Goal: Find specific page/section: Find specific page/section

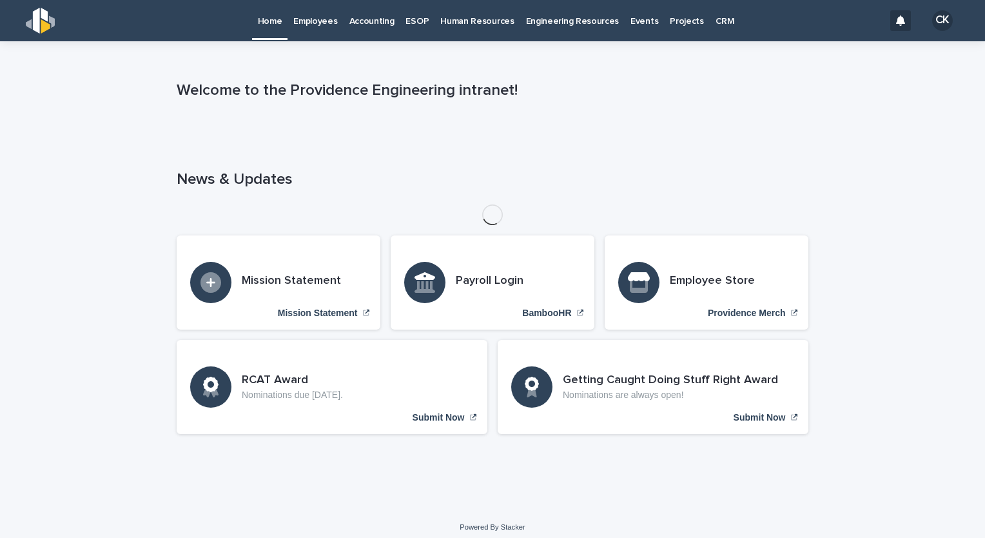
click at [323, 27] on link "Employees" at bounding box center [315, 20] width 55 height 40
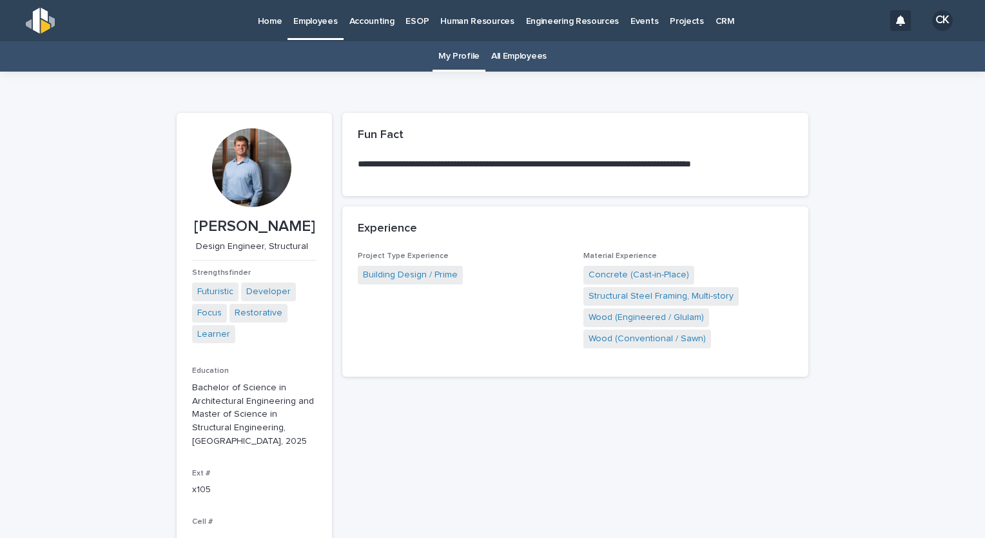
click at [510, 56] on link "All Employees" at bounding box center [518, 56] width 55 height 30
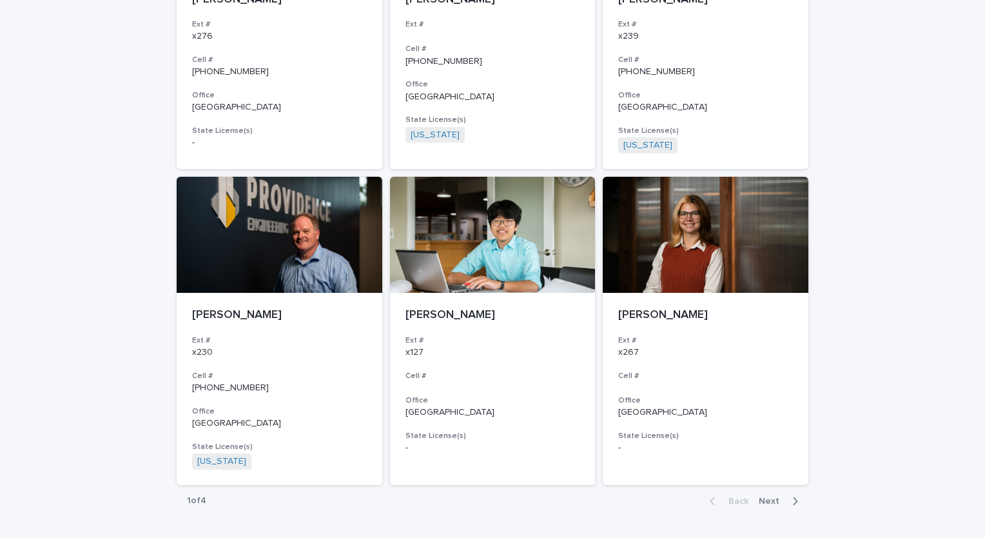
scroll to position [2272, 0]
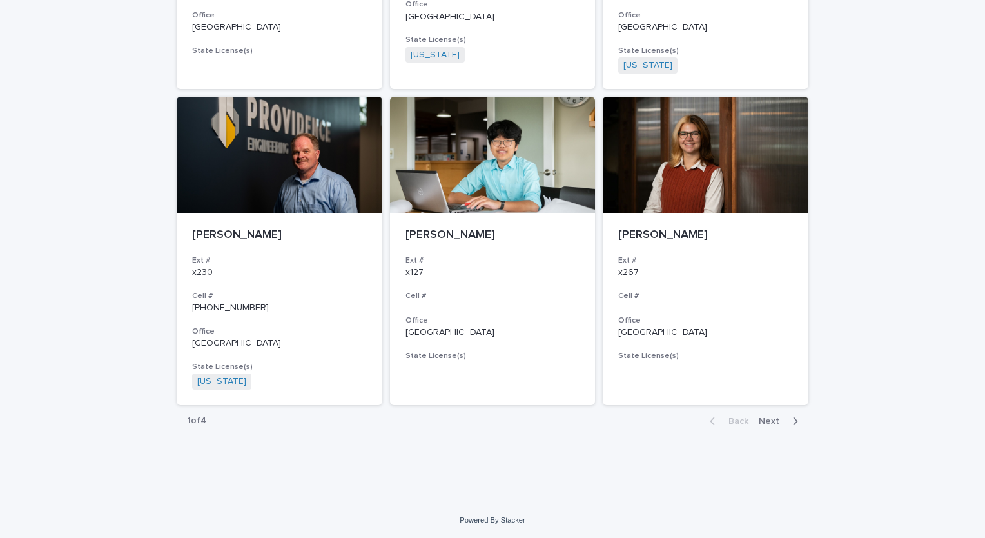
click at [770, 418] on span "Next" at bounding box center [773, 421] width 28 height 9
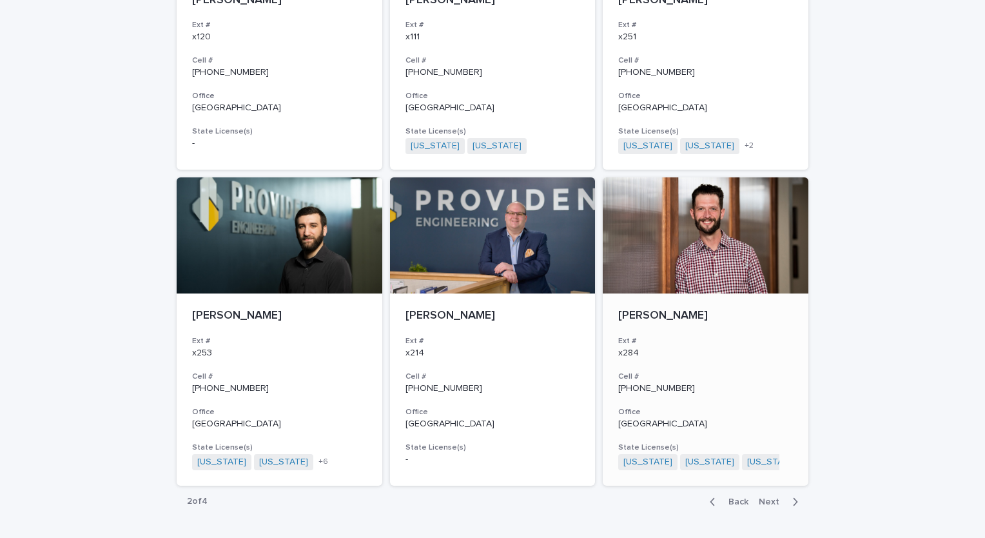
scroll to position [2257, 0]
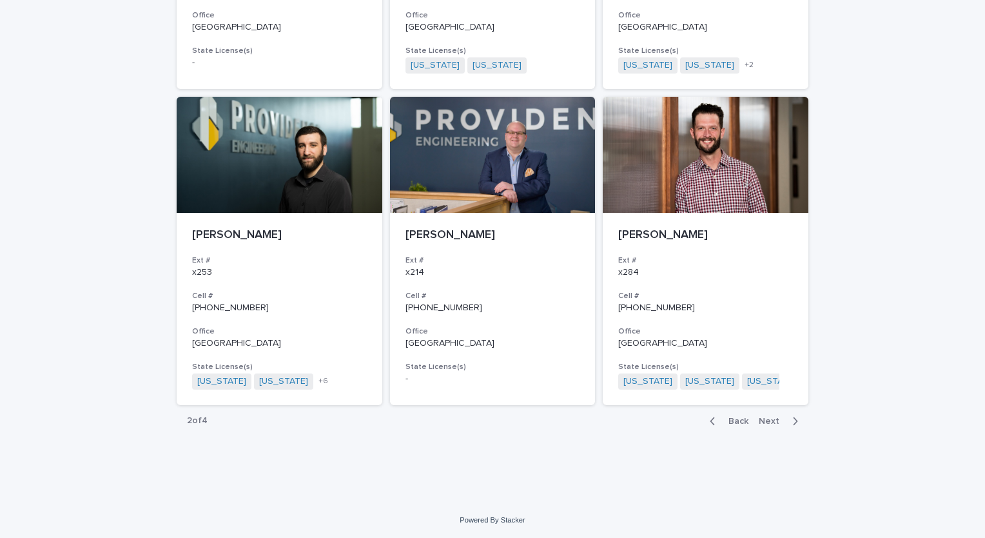
click at [762, 420] on span "Next" at bounding box center [773, 421] width 28 height 9
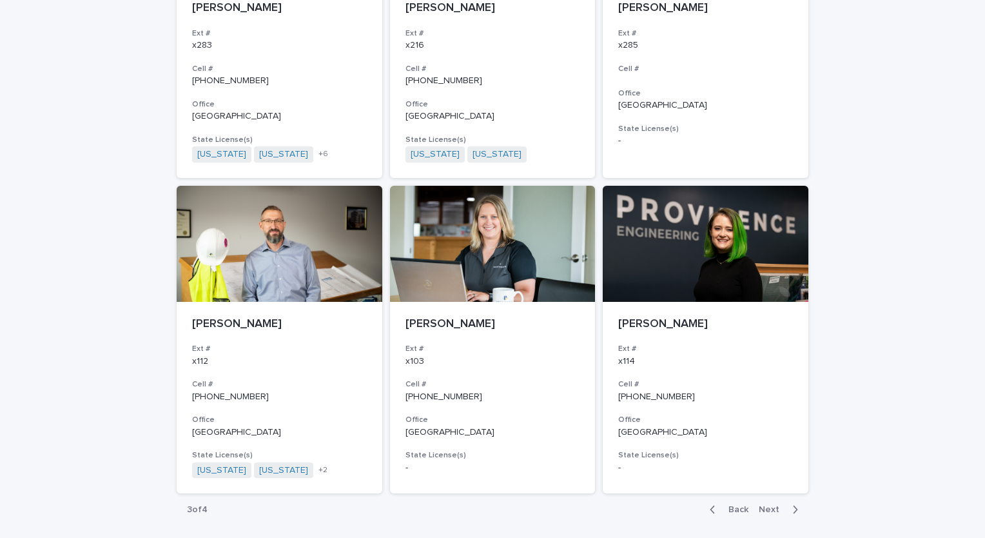
scroll to position [2272, 0]
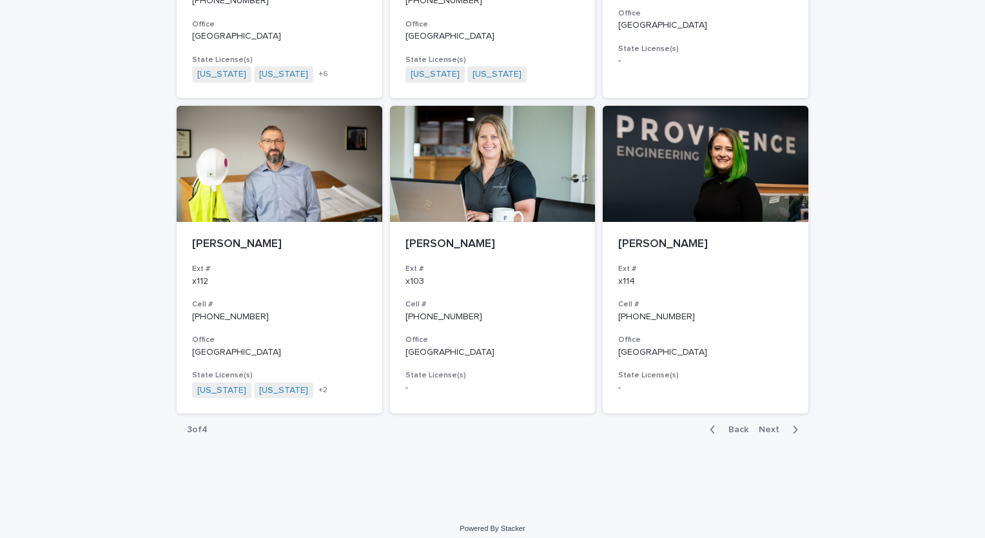
click at [732, 425] on span "Back" at bounding box center [735, 429] width 28 height 9
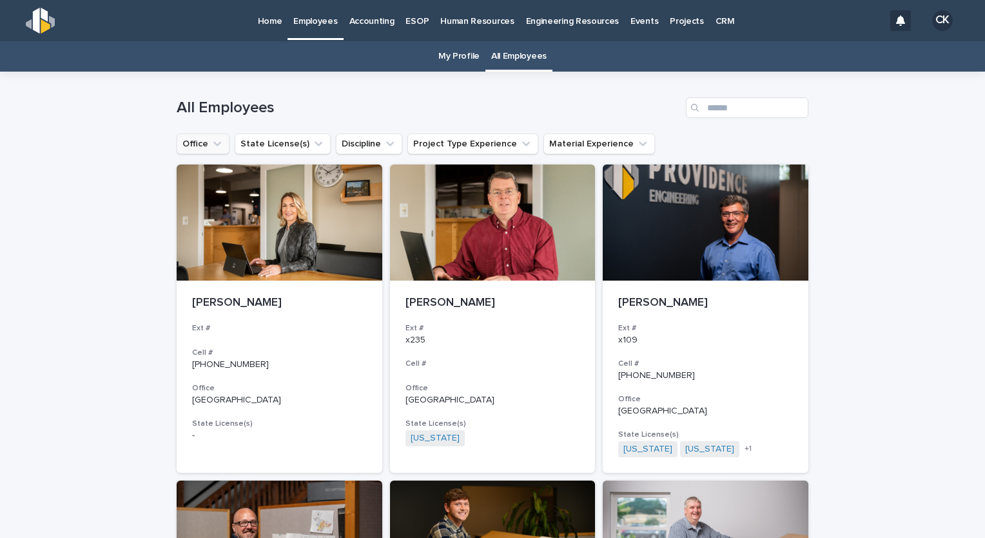
click at [209, 151] on button "Office" at bounding box center [203, 143] width 53 height 21
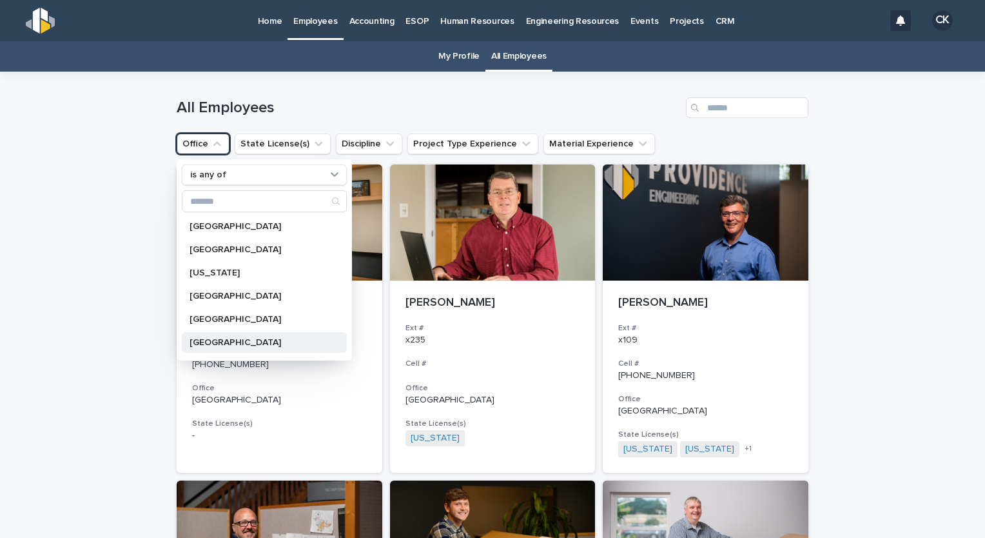
click at [260, 332] on div "[GEOGRAPHIC_DATA]" at bounding box center [264, 342] width 165 height 21
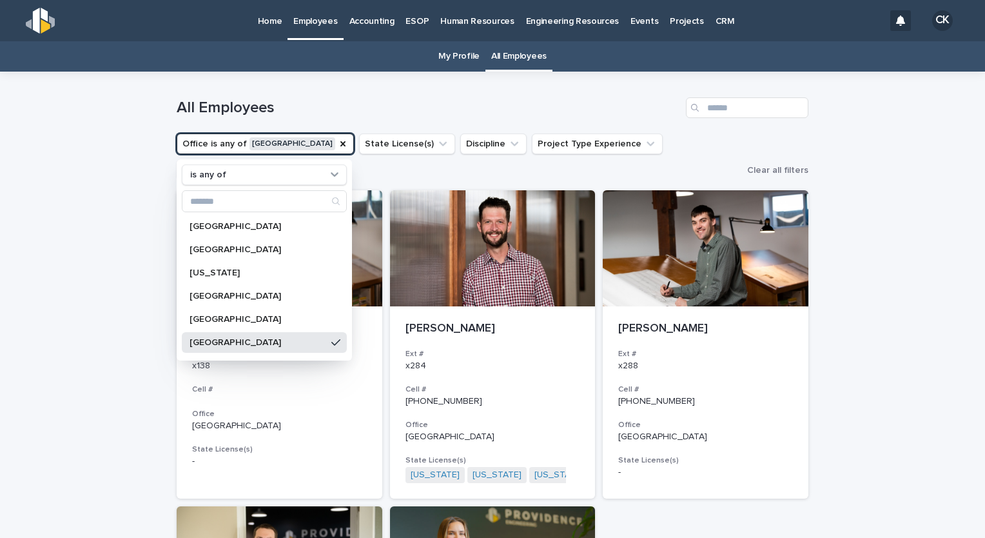
click at [86, 242] on div "Loading... Saving… Loading... Saving… All Employees Office is any of [GEOGRAPHI…" at bounding box center [492, 491] width 985 height 839
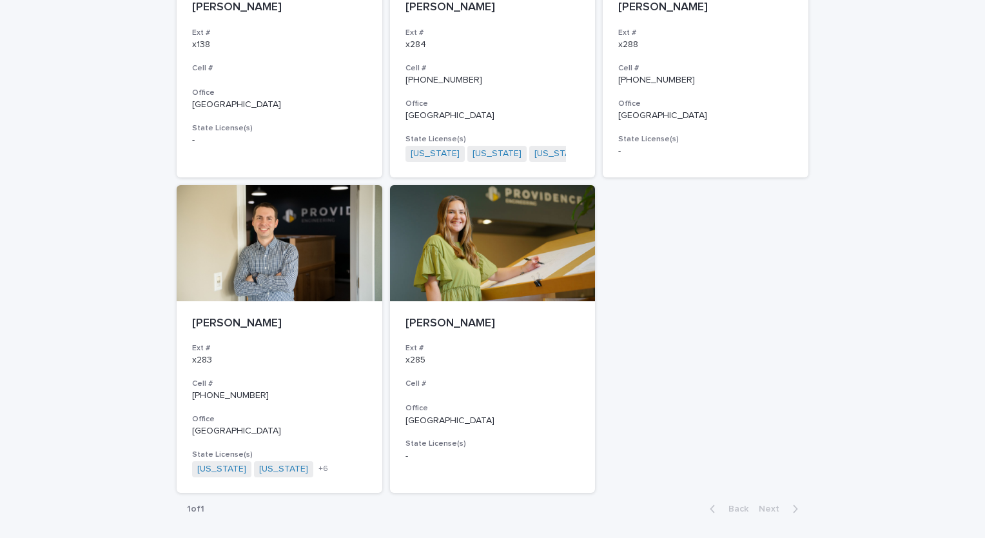
scroll to position [320, 0]
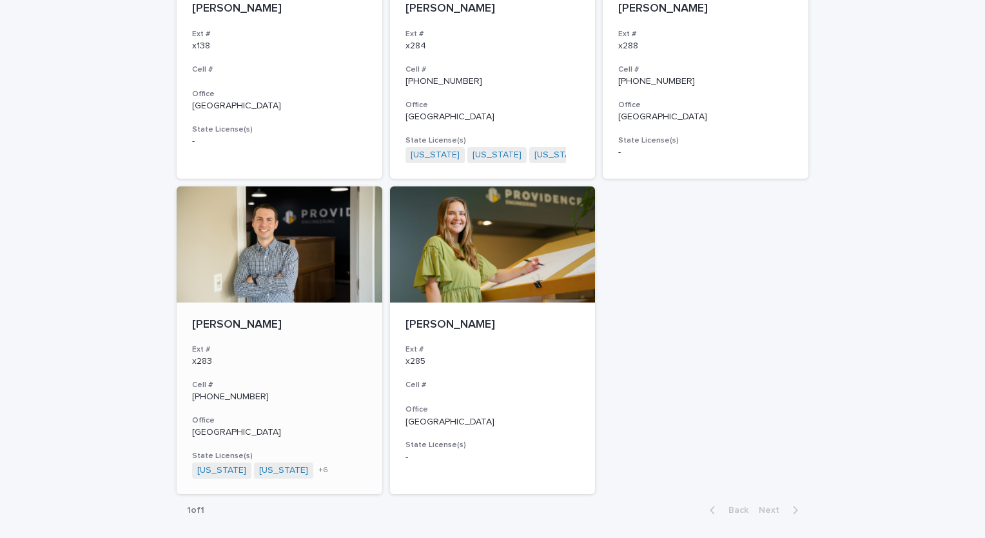
click at [216, 227] on div at bounding box center [280, 244] width 206 height 116
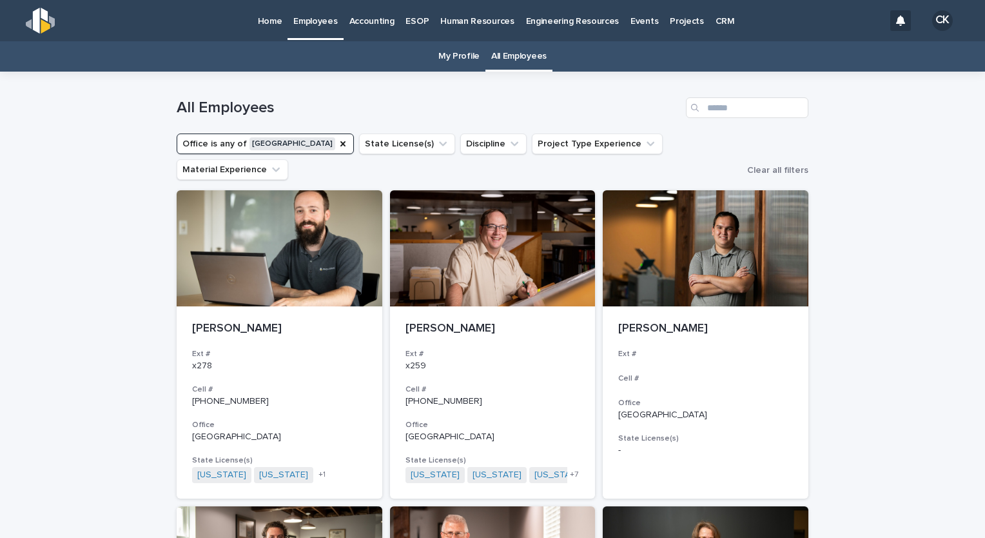
scroll to position [41, 0]
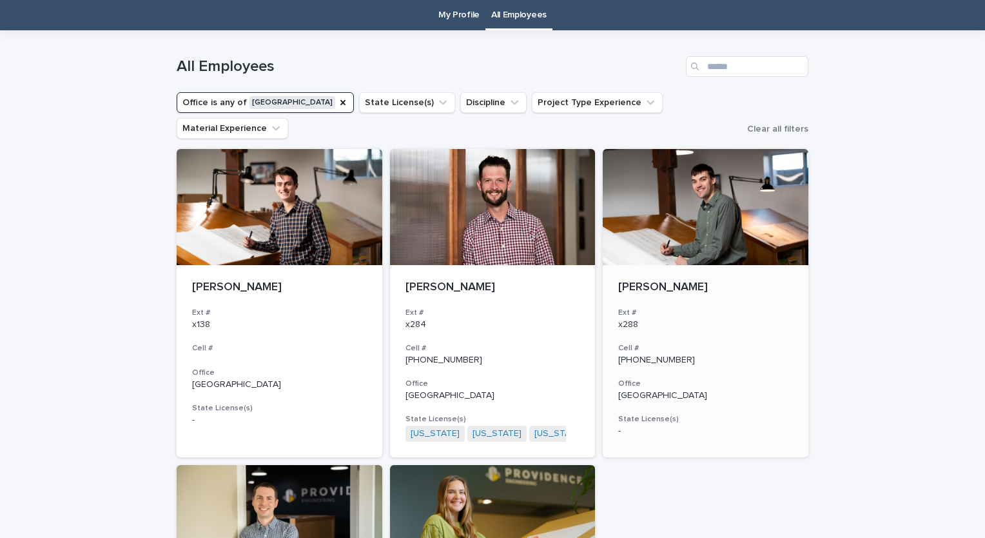
click at [653, 213] on div at bounding box center [706, 207] width 206 height 116
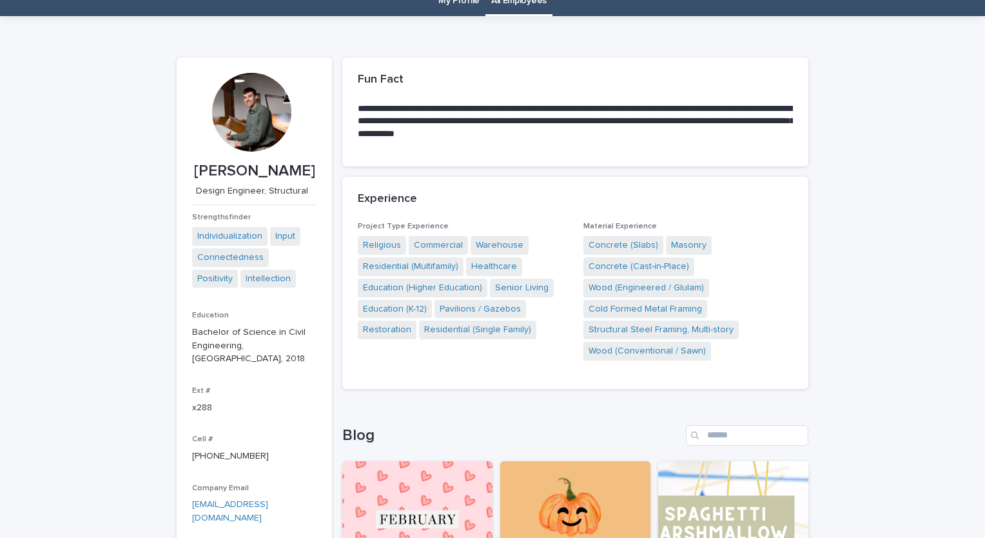
scroll to position [54, 0]
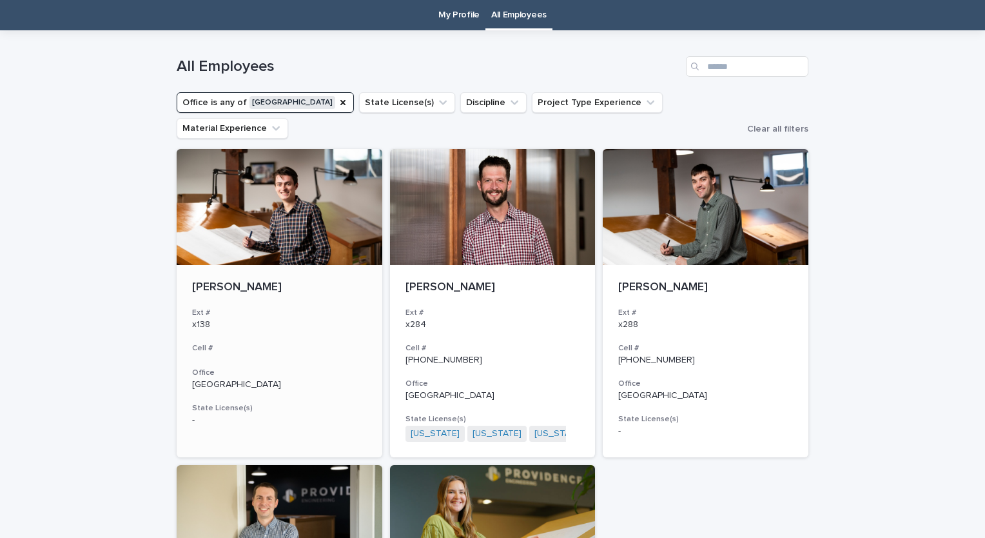
scroll to position [181, 0]
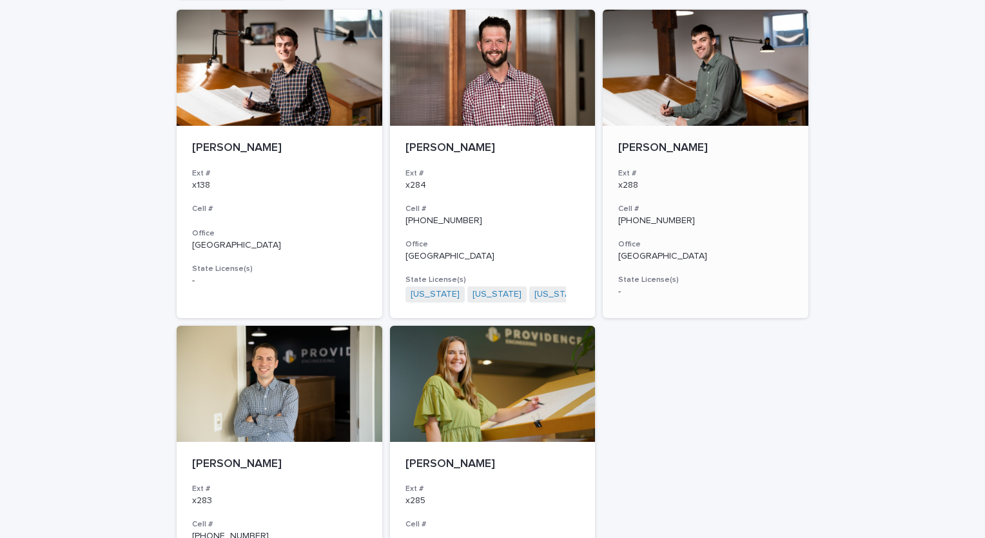
click at [676, 46] on div at bounding box center [706, 68] width 206 height 116
